Goal: Transaction & Acquisition: Purchase product/service

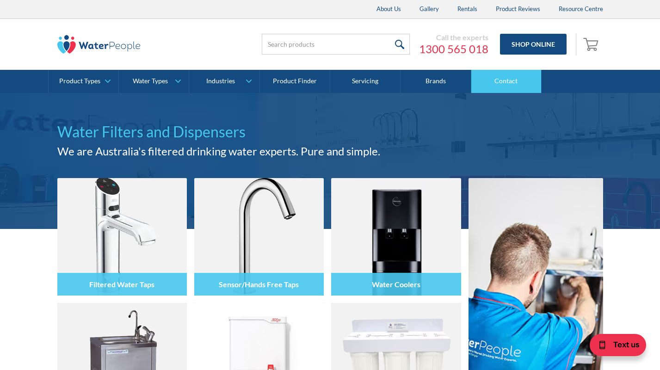
click at [500, 80] on link "Contact" at bounding box center [506, 81] width 70 height 23
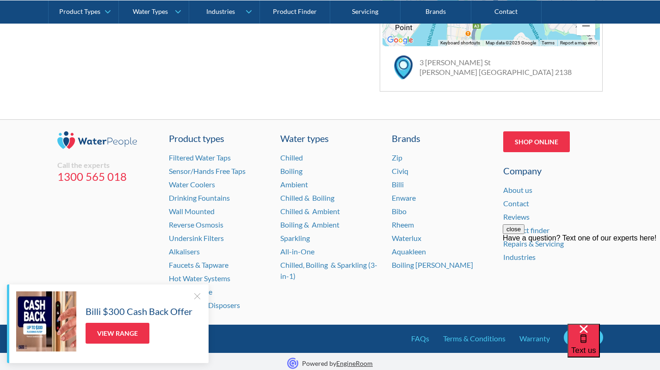
scroll to position [669, 0]
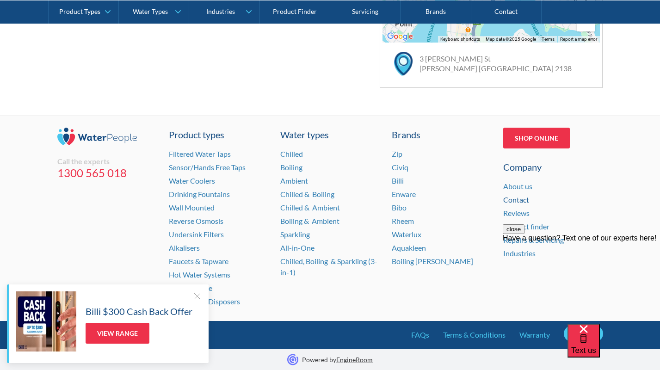
click at [514, 199] on link "Contact" at bounding box center [516, 199] width 26 height 9
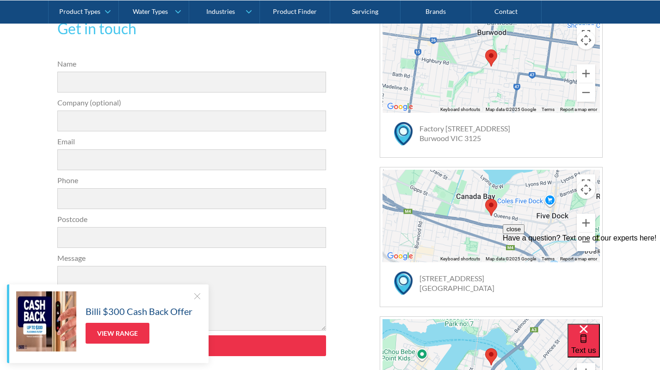
scroll to position [304, 0]
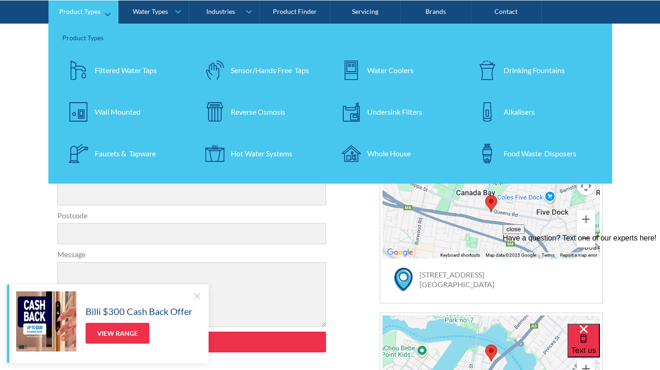
click at [396, 111] on div "Undersink Filters" at bounding box center [394, 111] width 55 height 11
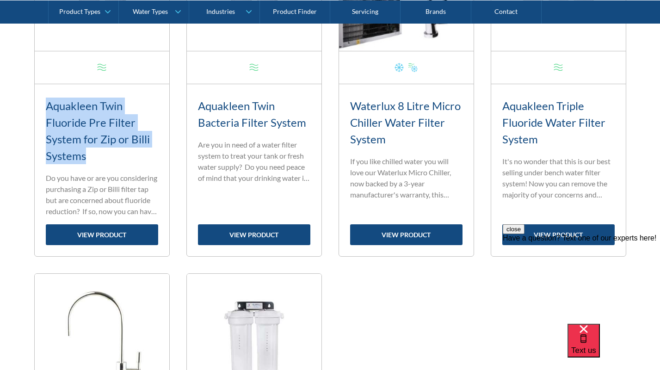
drag, startPoint x: 89, startPoint y: 155, endPoint x: 46, endPoint y: 107, distance: 65.1
click at [46, 107] on h3 "Aquakleen Twin Fluoride Pre Filter System for Zip or Billi Systems" at bounding box center [102, 131] width 112 height 67
copy h3 "Aquakleen Twin Fluoride Pre Filter System for Zip or Billi Systems"
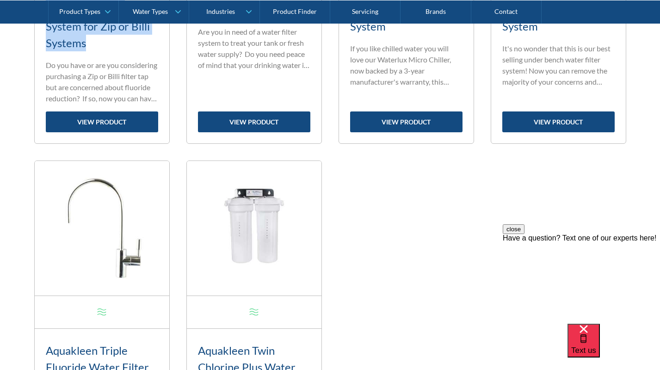
scroll to position [875, 0]
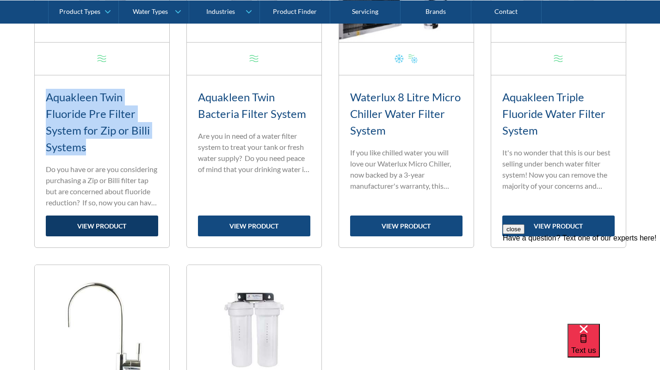
click at [104, 232] on link "view product" at bounding box center [102, 225] width 112 height 21
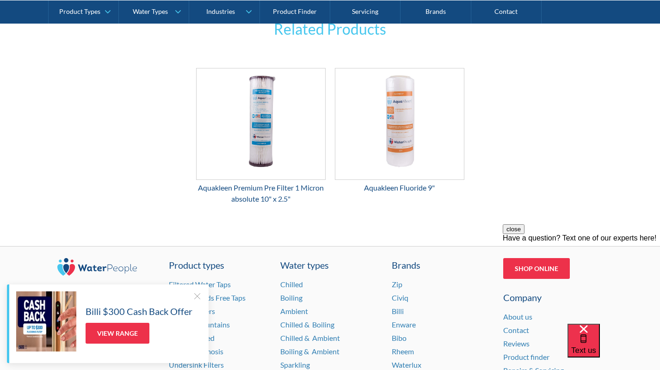
scroll to position [1364, 0]
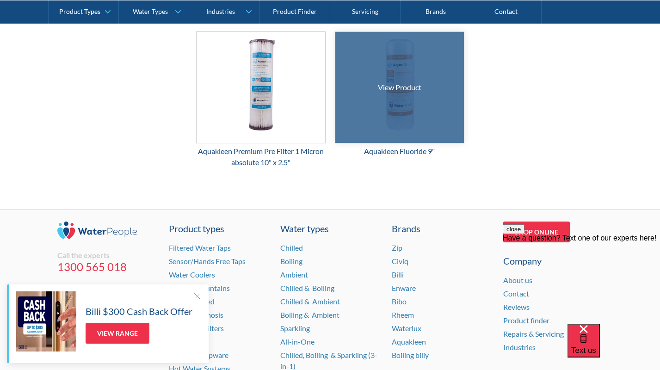
click at [419, 117] on div at bounding box center [399, 87] width 193 height 166
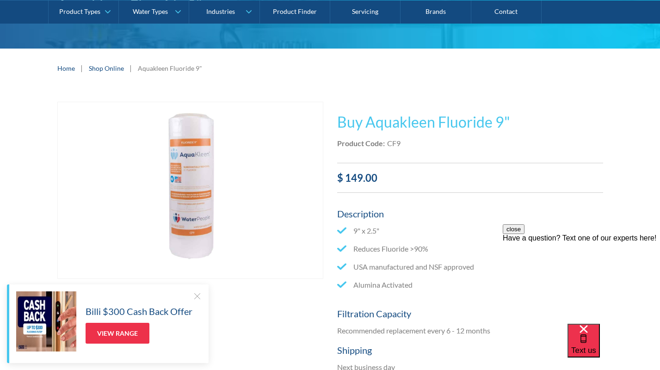
scroll to position [110, 0]
